Goal: Task Accomplishment & Management: Manage account settings

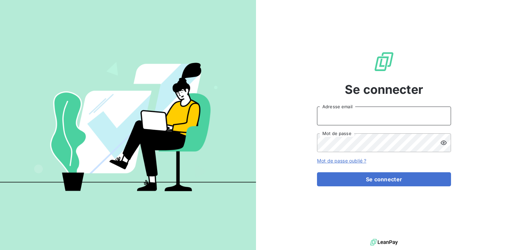
click at [336, 113] on input "Adresse email" at bounding box center [384, 116] width 134 height 19
click at [336, 113] on input "m" at bounding box center [384, 116] width 134 height 19
type input "[EMAIL_ADDRESS][PERSON_NAME][DOMAIN_NAME]"
click at [317, 172] on button "Se connecter" at bounding box center [384, 179] width 134 height 14
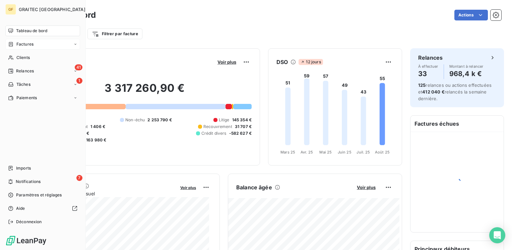
click at [24, 45] on span "Factures" at bounding box center [24, 44] width 17 height 6
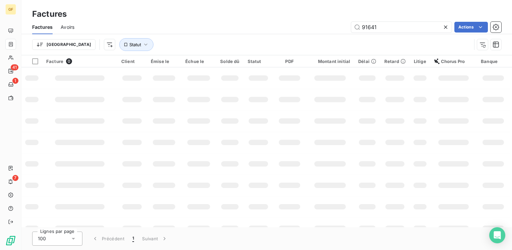
drag, startPoint x: 353, startPoint y: 36, endPoint x: 331, endPoint y: 37, distance: 21.5
click at [332, 39] on div "Factures Avoirs 91641 Actions Trier Statut" at bounding box center [266, 37] width 491 height 35
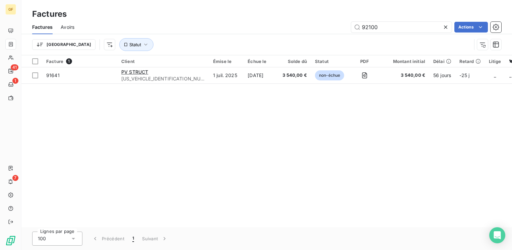
type input "92100"
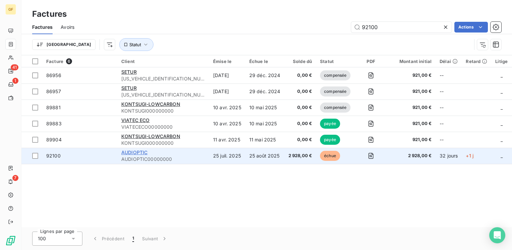
click at [146, 154] on span "AUDIOPTIC" at bounding box center [134, 153] width 26 height 6
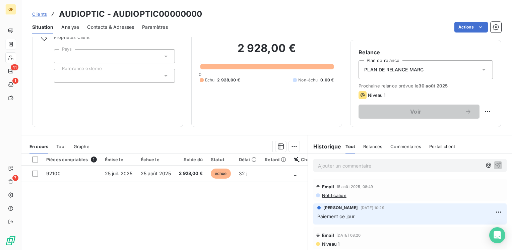
scroll to position [67, 0]
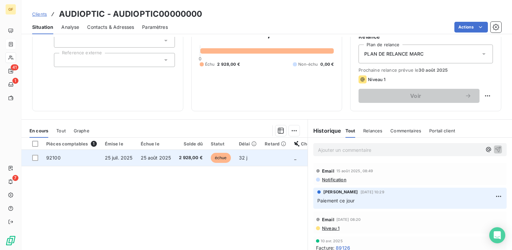
click at [153, 154] on td "25 août 2025" at bounding box center [156, 158] width 39 height 16
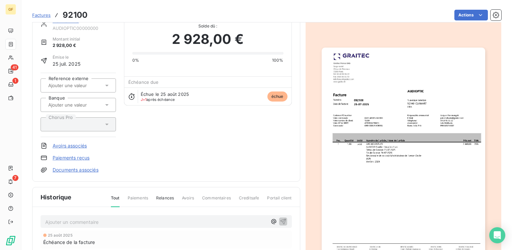
scroll to position [67, 0]
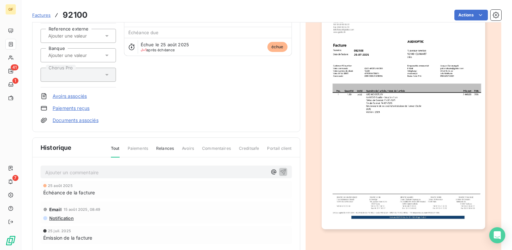
click at [91, 170] on p "Ajouter un commentaire ﻿" at bounding box center [156, 172] width 222 height 8
click at [92, 169] on span "PREUVE PAIEMENT AU 25/08 VOIR CRM" at bounding box center [91, 172] width 93 height 6
click at [281, 171] on icon "button" at bounding box center [283, 171] width 7 height 7
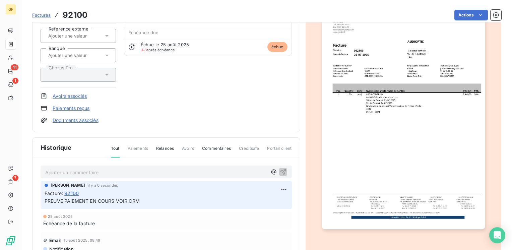
click at [132, 234] on div "Email 15 août 2025, 08:49 Notification" at bounding box center [167, 243] width 252 height 22
click at [284, 190] on html "GF 41 1 7 Factures 92100 Actions AUDIOPTIC AUDIOPTIC00000000 Montant initial 2 …" at bounding box center [256, 125] width 512 height 250
click at [255, 207] on div "Editer" at bounding box center [266, 204] width 38 height 11
click at [45, 200] on span "PREUVE PAIEMENT EN COURS VOIR CRM" at bounding box center [92, 201] width 95 height 6
click at [90, 199] on span "AVIS DE PAIEMENT EN COURS VOIR CRM" at bounding box center [92, 201] width 95 height 6
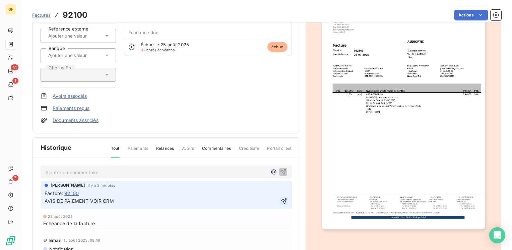
click at [281, 199] on icon "button" at bounding box center [284, 201] width 7 height 7
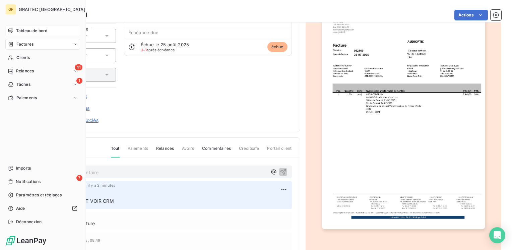
click at [23, 32] on span "Tableau de bord" at bounding box center [31, 31] width 31 height 6
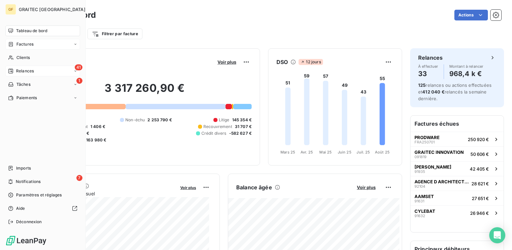
click at [18, 70] on span "Relances" at bounding box center [25, 71] width 18 height 6
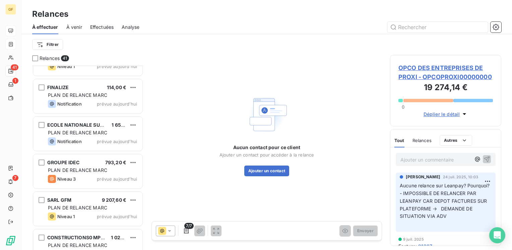
scroll to position [1356, 0]
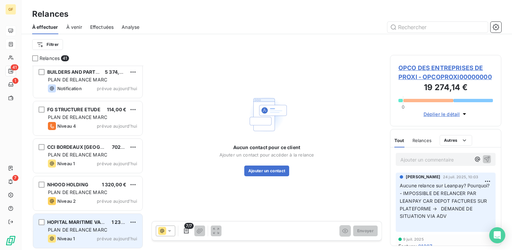
click at [92, 227] on span "PLAN DE RELANCE MARC" at bounding box center [77, 230] width 59 height 6
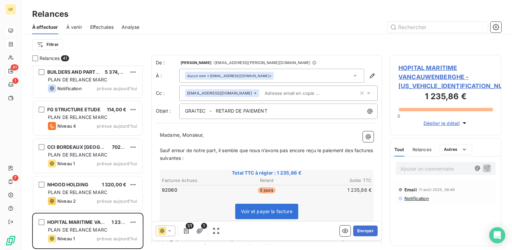
click at [419, 70] on span "HOPITAL MARITIME VANCAUWENBERGHE - HMV00000000000000" at bounding box center [446, 76] width 95 height 27
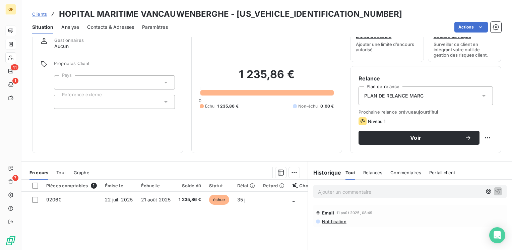
scroll to position [34, 0]
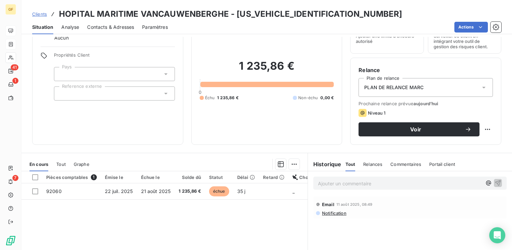
click at [473, 29] on html "GF 41 1 7 Clients HOPITAL MARITIME VANCAUWENBERGHE - HMV00000000000000 Situatio…" at bounding box center [256, 125] width 512 height 250
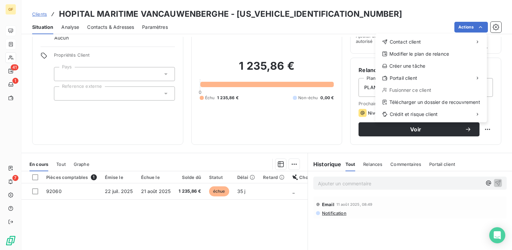
click at [143, 188] on html "GF 41 1 7 Clients HOPITAL MARITIME VANCAUWENBERGHE - HMV00000000000000 Situatio…" at bounding box center [256, 125] width 512 height 250
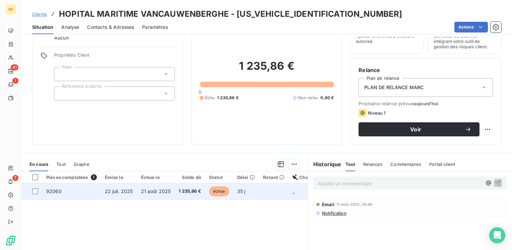
click at [148, 189] on span "21 août 2025" at bounding box center [156, 191] width 30 height 6
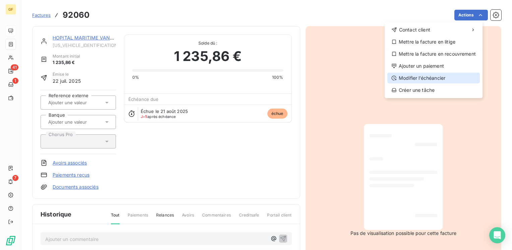
click at [423, 77] on div "Modifier l’échéancier" at bounding box center [434, 78] width 93 height 11
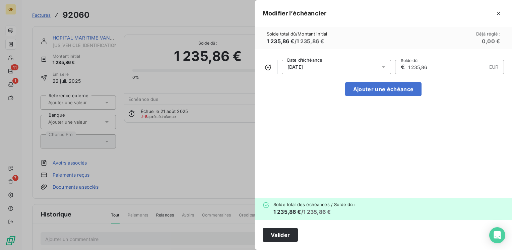
drag, startPoint x: 384, startPoint y: 67, endPoint x: 382, endPoint y: 70, distance: 3.6
click at [384, 67] on icon at bounding box center [383, 67] width 3 height 2
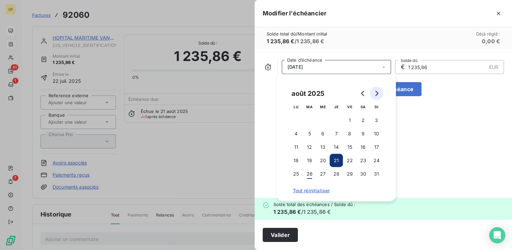
click at [378, 95] on icon "Go to next month" at bounding box center [377, 93] width 3 height 5
click at [299, 144] on button "15" at bounding box center [296, 147] width 13 height 13
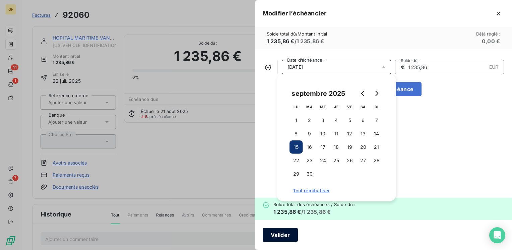
click at [287, 233] on button "Valider" at bounding box center [280, 235] width 35 height 14
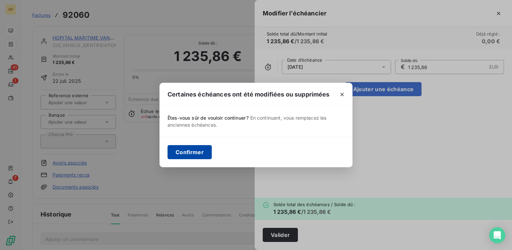
click at [203, 151] on button "Confirmer" at bounding box center [190, 152] width 44 height 14
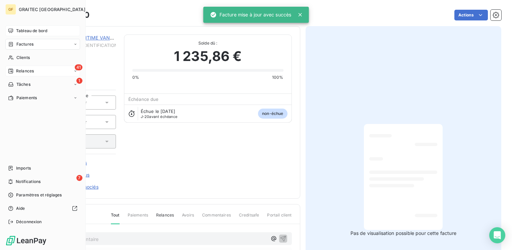
drag, startPoint x: 23, startPoint y: 69, endPoint x: 66, endPoint y: 70, distance: 42.9
click at [23, 69] on span "Relances" at bounding box center [25, 71] width 18 height 6
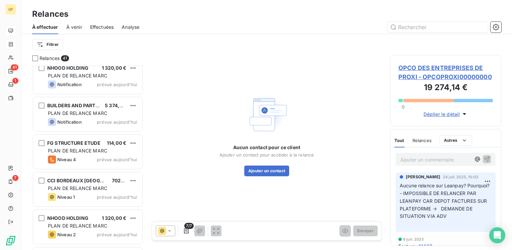
scroll to position [1356, 0]
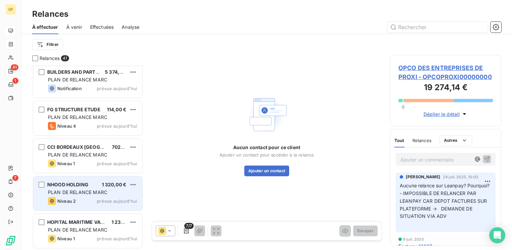
click at [97, 183] on div "NHOOD HOLDING 1 320,00 €" at bounding box center [92, 185] width 89 height 6
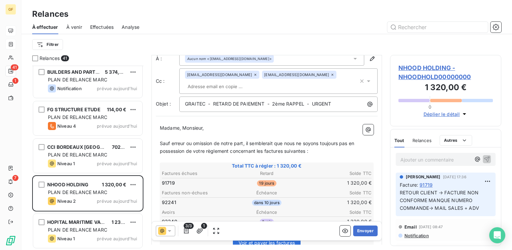
scroll to position [34, 0]
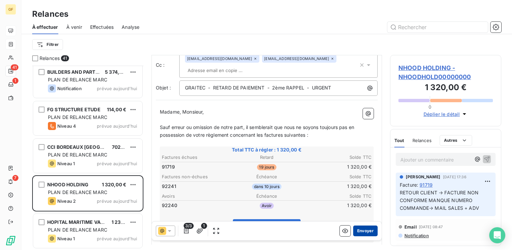
click at [360, 231] on button "Envoyer" at bounding box center [366, 231] width 24 height 11
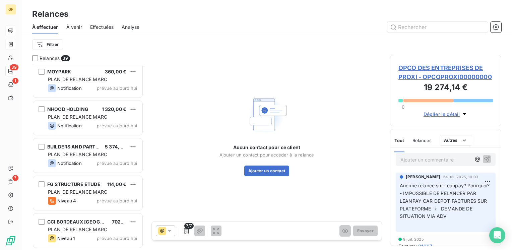
scroll to position [1281, 0]
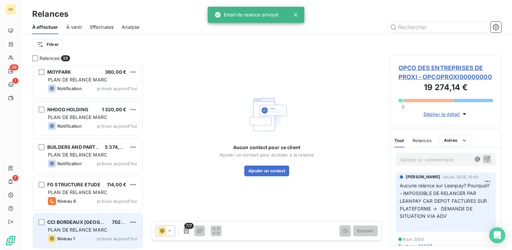
click at [86, 225] on div "CCI BORDEAUX GIRONDE 702,00 € PLAN DE RELANCE MARC Niveau 1 prévue aujourd’hui" at bounding box center [87, 231] width 109 height 34
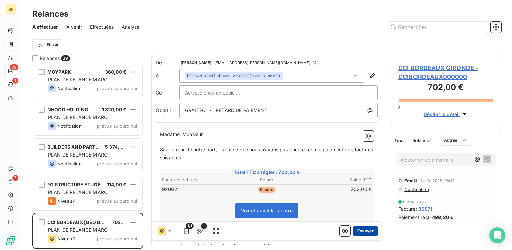
click at [359, 229] on button "Envoyer" at bounding box center [366, 231] width 24 height 11
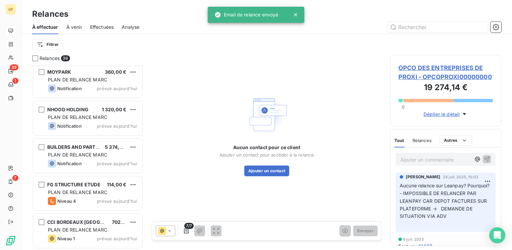
scroll to position [1243, 0]
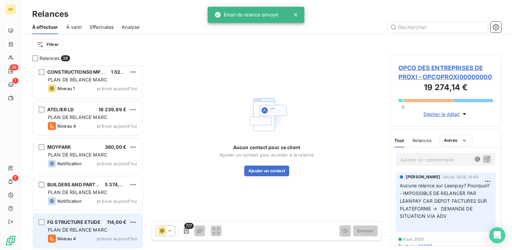
click at [106, 225] on div "FG STRUCTURE ETUDE 114,00 €" at bounding box center [92, 222] width 89 height 6
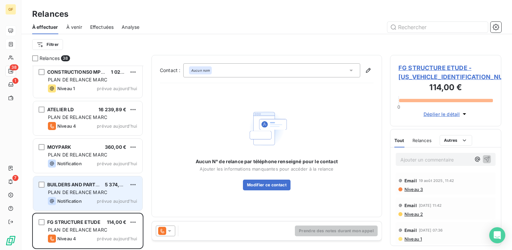
click at [95, 201] on div "Notification prévue aujourd’hui" at bounding box center [92, 201] width 89 height 8
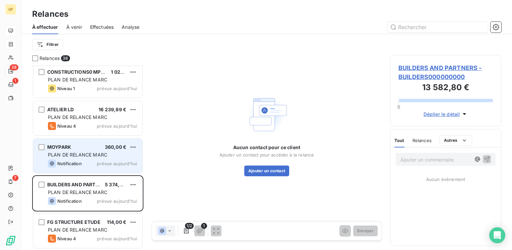
click at [110, 157] on div "PLAN DE RELANCE MARC" at bounding box center [92, 155] width 89 height 7
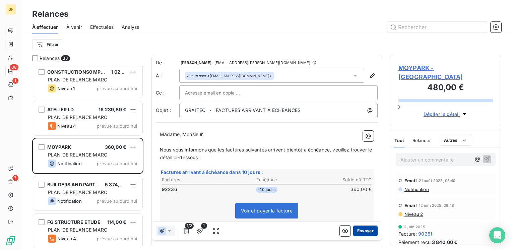
click at [361, 231] on button "Envoyer" at bounding box center [366, 231] width 24 height 11
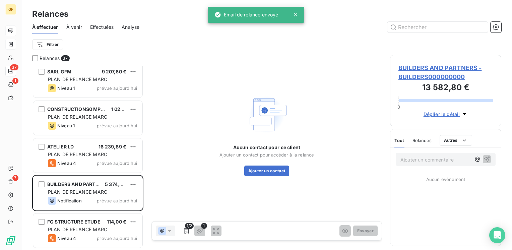
scroll to position [1205, 0]
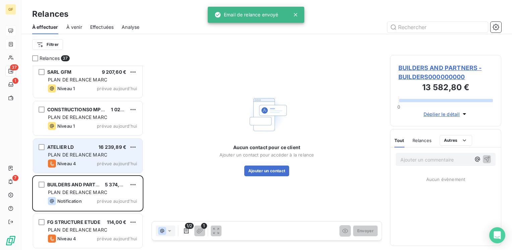
click at [124, 156] on div "PLAN DE RELANCE MARC" at bounding box center [92, 155] width 89 height 7
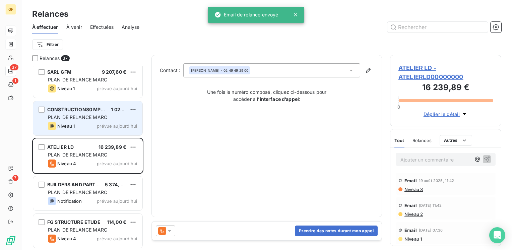
click at [111, 120] on div "CONSTRUCTIONS0 MP C 7.2025>7.2026 1 026,00 € PLAN DE RELANCE MARC Niveau 1 prév…" at bounding box center [87, 118] width 109 height 34
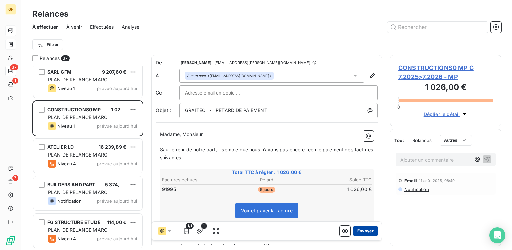
click at [360, 231] on button "Envoyer" at bounding box center [366, 231] width 24 height 11
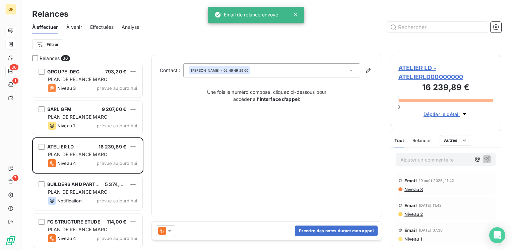
scroll to position [1168, 0]
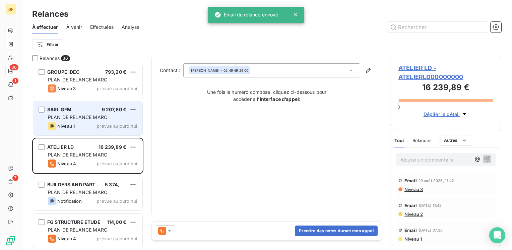
click at [116, 118] on div "PLAN DE RELANCE MARC" at bounding box center [92, 117] width 89 height 7
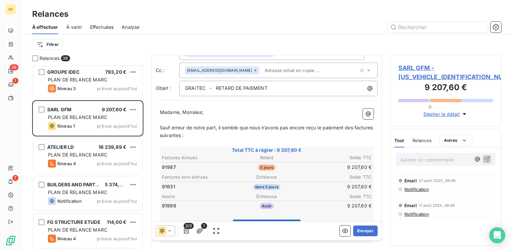
scroll to position [34, 0]
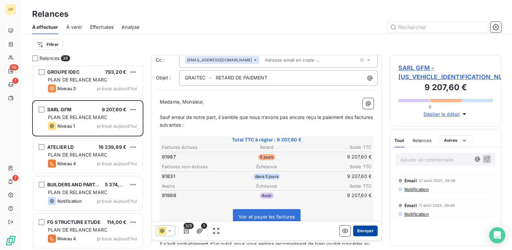
click at [362, 234] on button "Envoyer" at bounding box center [366, 231] width 24 height 11
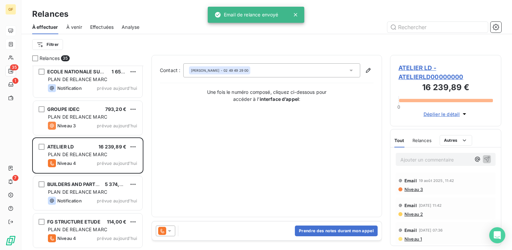
scroll to position [1130, 0]
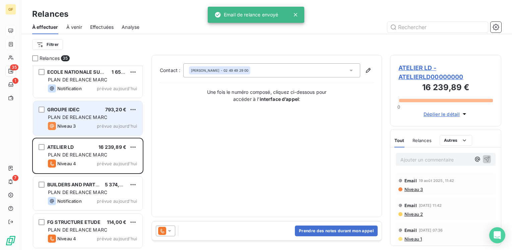
click at [109, 125] on span "prévue aujourd’hui" at bounding box center [117, 125] width 40 height 5
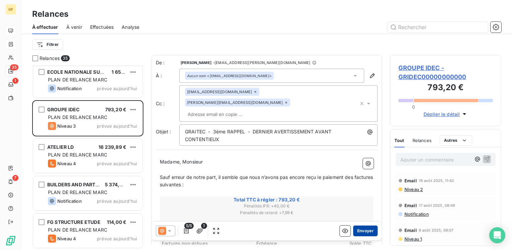
click at [363, 232] on button "Envoyer" at bounding box center [366, 231] width 24 height 11
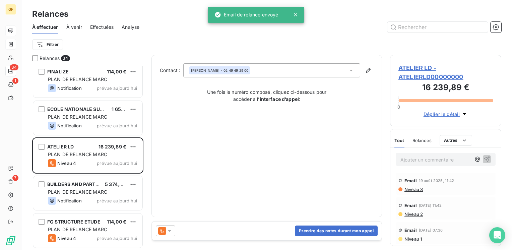
scroll to position [1093, 0]
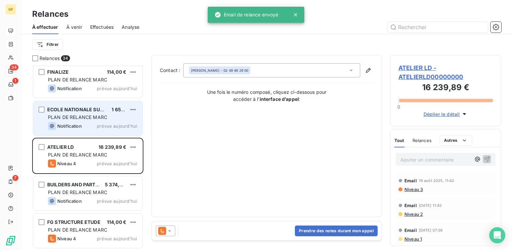
click at [110, 117] on div "PLAN DE RELANCE MARC" at bounding box center [92, 117] width 89 height 7
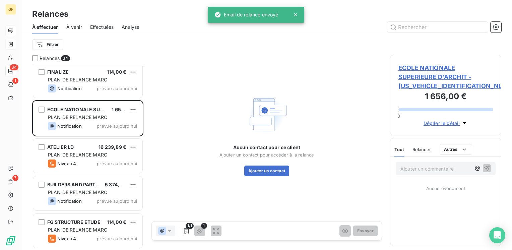
scroll to position [1026, 0]
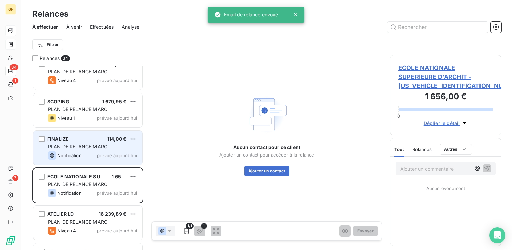
click at [103, 147] on span "PLAN DE RELANCE MARC" at bounding box center [77, 147] width 59 height 6
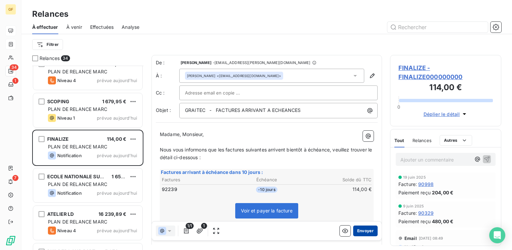
click at [360, 232] on button "Envoyer" at bounding box center [366, 231] width 24 height 11
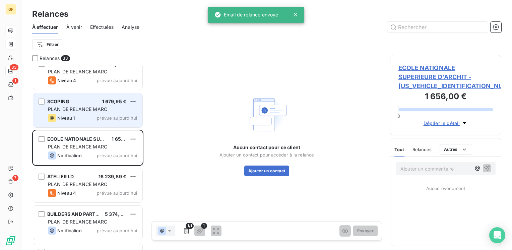
click at [101, 113] on div "SCOPING 1 679,95 € PLAN DE RELANCE MARC Niveau 1 prévue aujourd’hui" at bounding box center [87, 110] width 109 height 34
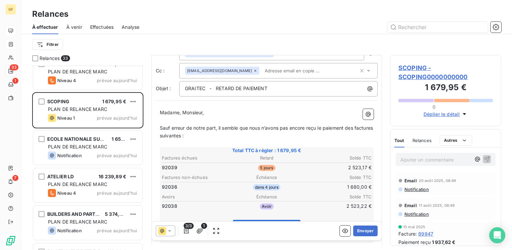
scroll to position [34, 0]
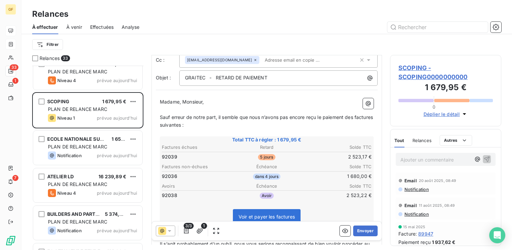
click at [169, 233] on icon at bounding box center [169, 231] width 7 height 7
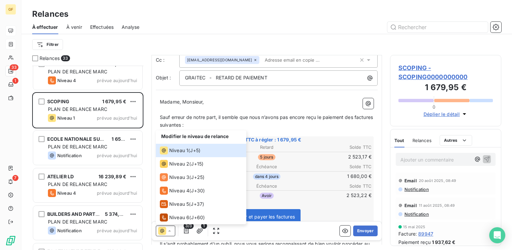
click at [249, 100] on p "Madame, Monsieur," at bounding box center [267, 102] width 214 height 8
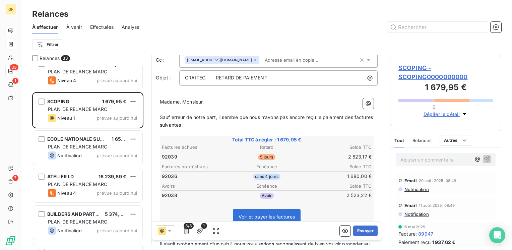
click at [214, 183] on th "Avoirs" at bounding box center [197, 186] width 70 height 7
click at [216, 179] on table "Factures non-échues Échéance Solde TTC 92036 dans 4 jours 1 680,00 €" at bounding box center [267, 172] width 212 height 18
click at [406, 71] on span "SCOPING - SCOPING0000000000" at bounding box center [446, 72] width 95 height 18
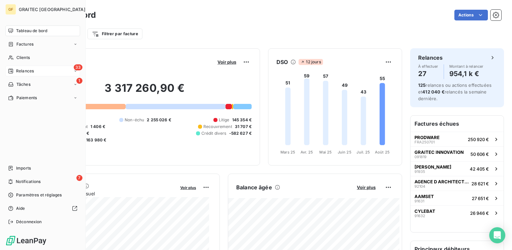
click at [24, 70] on span "Relances" at bounding box center [25, 71] width 18 height 6
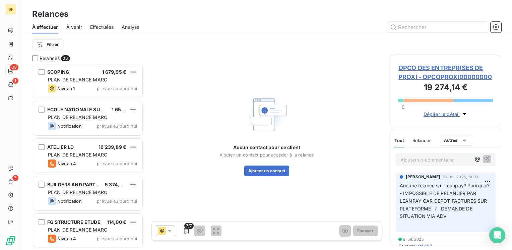
scroll to position [1022, 0]
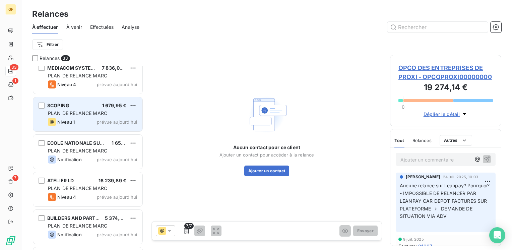
click at [93, 120] on div "Niveau 1 prévue aujourd’hui" at bounding box center [92, 122] width 89 height 8
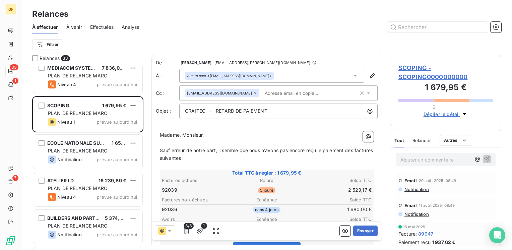
click at [416, 70] on span "SCOPING - SCOPING0000000000" at bounding box center [446, 72] width 95 height 18
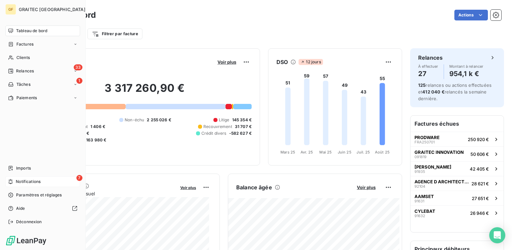
click at [16, 182] on span "Notifications" at bounding box center [28, 182] width 25 height 6
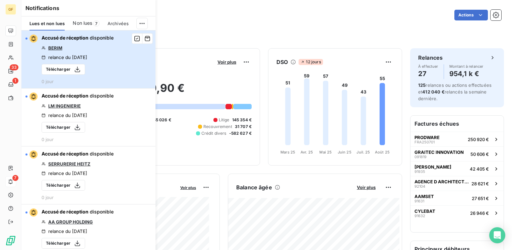
click at [115, 47] on button "Accusé de réception disponible BERIM relance du 21 août 2025 Télécharger 0 jour" at bounding box center [88, 60] width 134 height 58
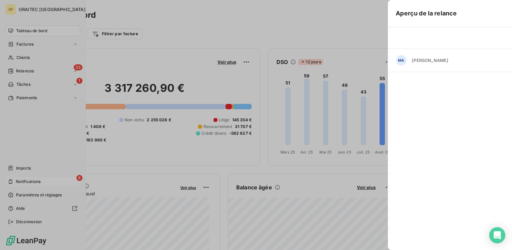
click at [239, 250] on div "Aperçu de la relance MA Marc Santoro Succès - (Courrier reçu, accusé de récepti…" at bounding box center [256, 250] width 512 height 0
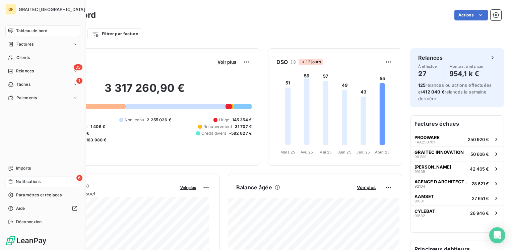
click at [52, 180] on div "6 Notifications" at bounding box center [42, 181] width 75 height 11
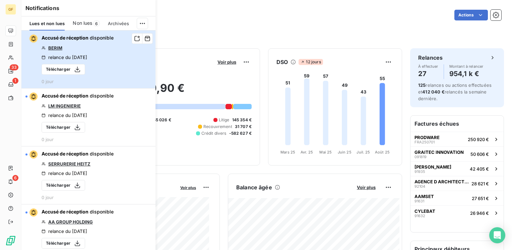
click at [124, 56] on button "Accusé de réception disponible BERIM relance du 21 août 2025 Télécharger 0 jour" at bounding box center [88, 60] width 134 height 58
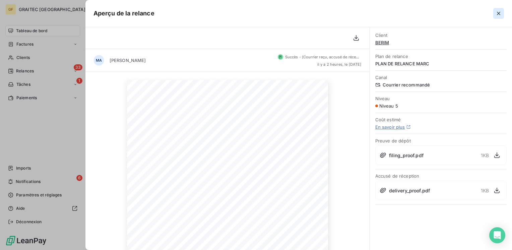
click at [499, 13] on icon "button" at bounding box center [499, 13] width 7 height 7
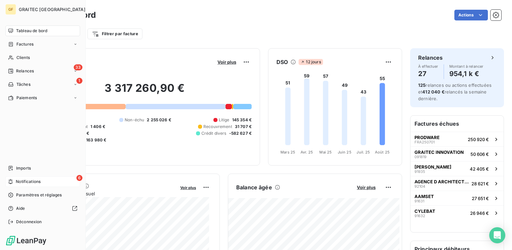
click at [39, 183] on span "Notifications" at bounding box center [28, 182] width 25 height 6
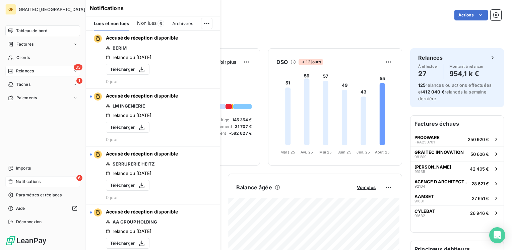
click at [26, 69] on span "Relances" at bounding box center [25, 71] width 18 height 6
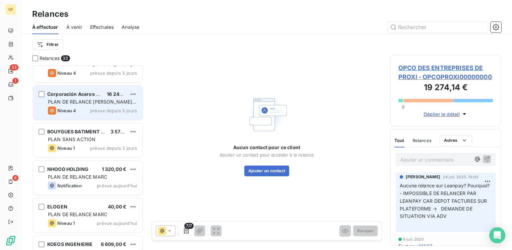
scroll to position [503, 0]
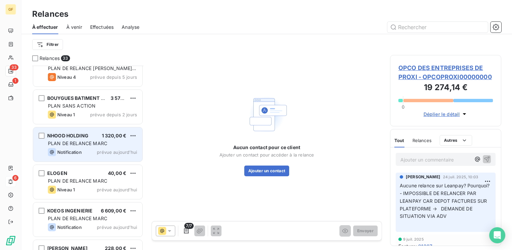
click at [104, 144] on span "PLAN DE RELANCE MARC" at bounding box center [77, 144] width 59 height 6
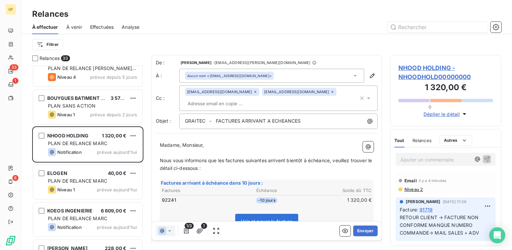
scroll to position [179, 106]
click at [361, 230] on button "Envoyer" at bounding box center [366, 231] width 24 height 11
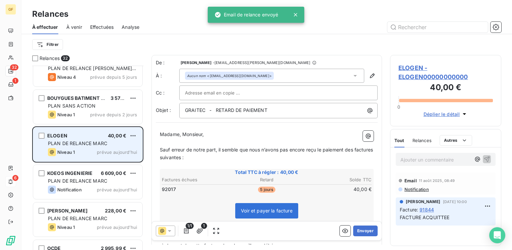
click at [104, 149] on div "Niveau 1 prévue aujourd’hui" at bounding box center [92, 152] width 89 height 8
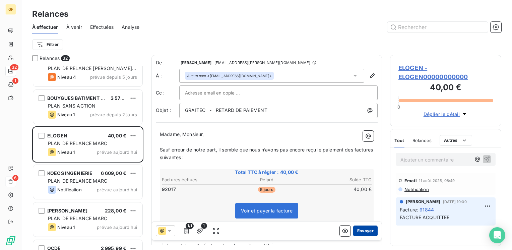
click at [361, 231] on button "Envoyer" at bounding box center [366, 231] width 24 height 11
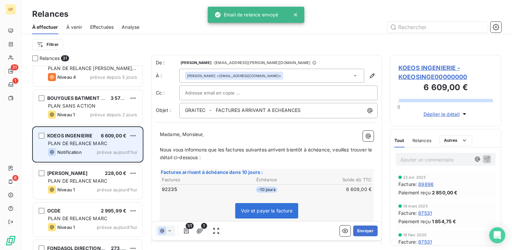
click at [96, 144] on span "PLAN DE RELANCE MARC" at bounding box center [77, 144] width 59 height 6
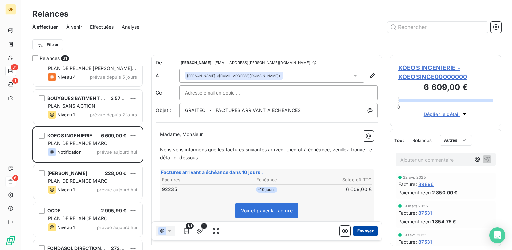
click at [360, 231] on button "Envoyer" at bounding box center [366, 231] width 24 height 11
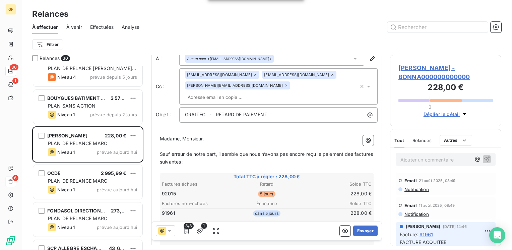
scroll to position [34, 0]
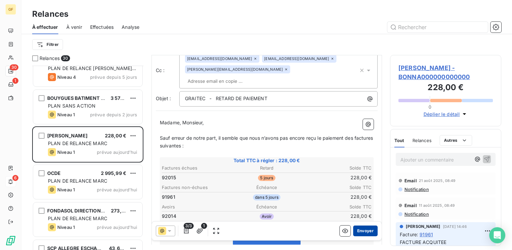
click at [360, 230] on button "Envoyer" at bounding box center [366, 231] width 24 height 11
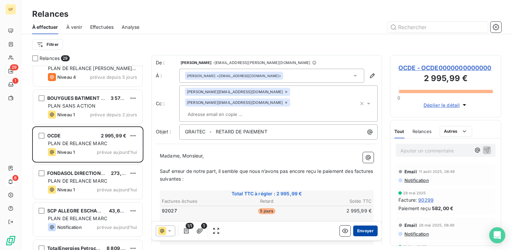
click at [360, 230] on button "Envoyer" at bounding box center [366, 231] width 24 height 11
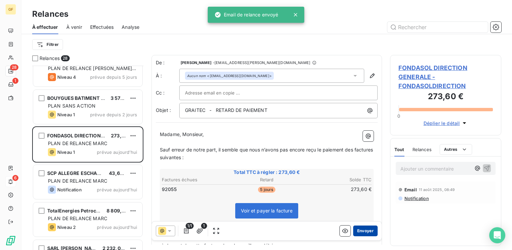
click at [361, 230] on button "Envoyer" at bounding box center [366, 231] width 24 height 11
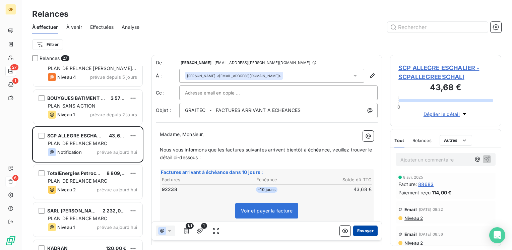
click at [357, 228] on button "Envoyer" at bounding box center [366, 231] width 24 height 11
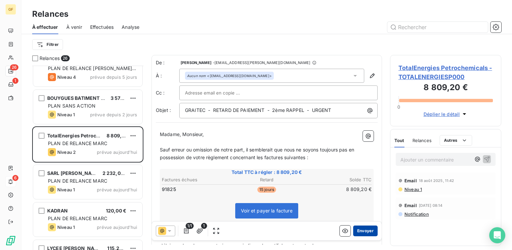
click at [365, 232] on button "Envoyer" at bounding box center [366, 231] width 24 height 11
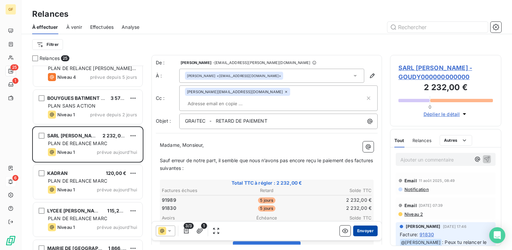
click at [362, 230] on button "Envoyer" at bounding box center [366, 231] width 24 height 11
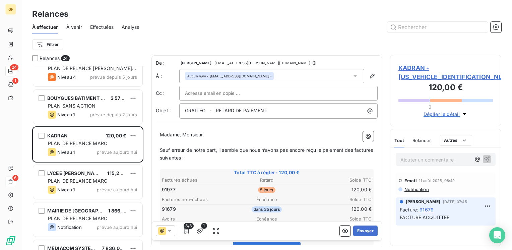
scroll to position [34, 0]
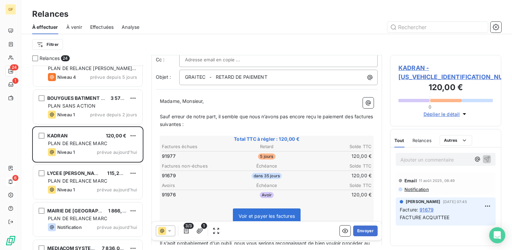
click at [414, 69] on span "KADRAN - KADRAN00000000000" at bounding box center [446, 72] width 95 height 18
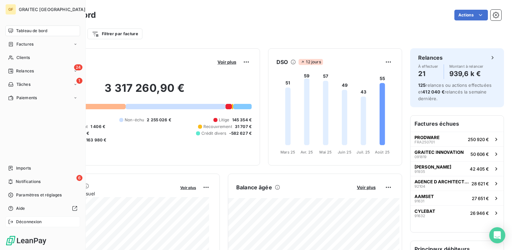
click at [32, 221] on span "Déconnexion" at bounding box center [29, 222] width 26 height 6
